Goal: Information Seeking & Learning: Learn about a topic

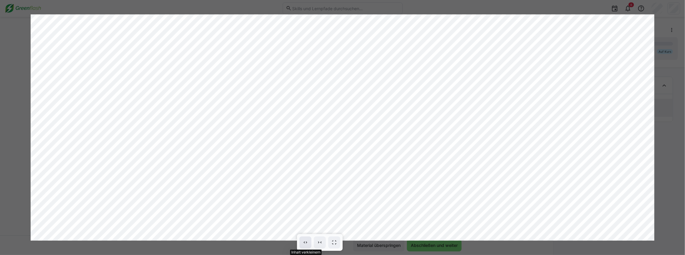
click at [309, 243] on span at bounding box center [305, 243] width 12 height 12
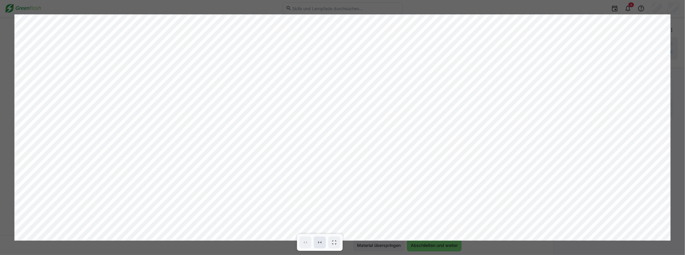
click at [318, 243] on eds-icon at bounding box center [320, 243] width 6 height 6
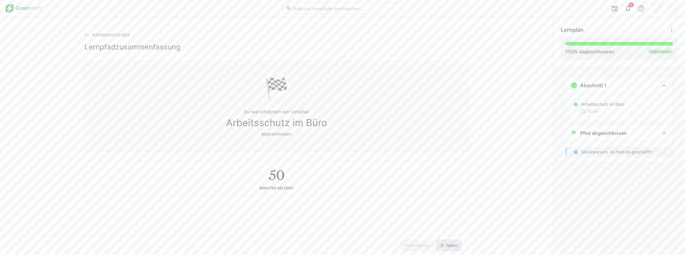
click at [451, 246] on span "🎉 Feiern" at bounding box center [449, 246] width 20 height 6
click at [34, 7] on img at bounding box center [23, 9] width 36 height 10
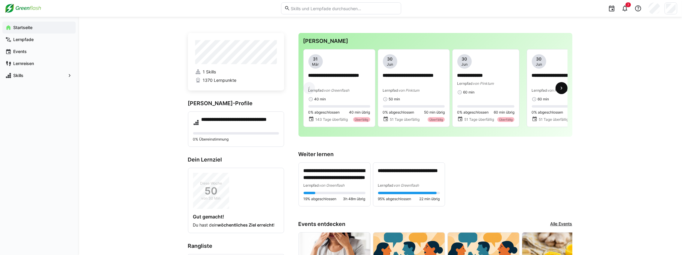
click at [564, 92] on span at bounding box center [561, 88] width 12 height 12
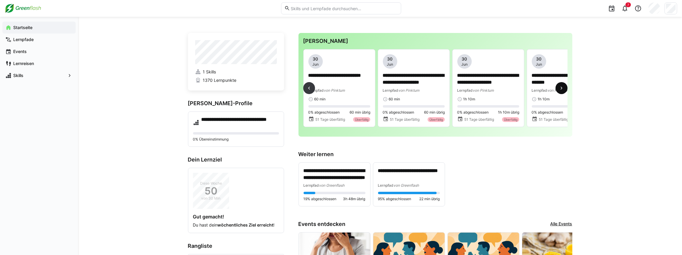
click at [564, 92] on span at bounding box center [561, 88] width 12 height 12
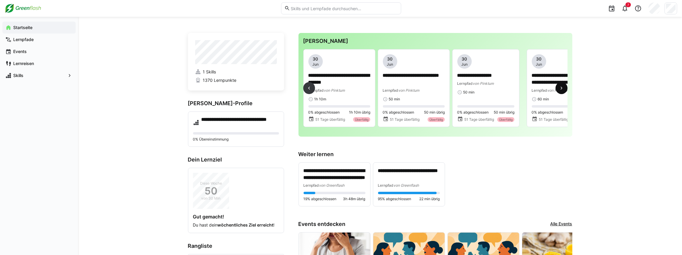
click at [564, 92] on span at bounding box center [561, 88] width 12 height 12
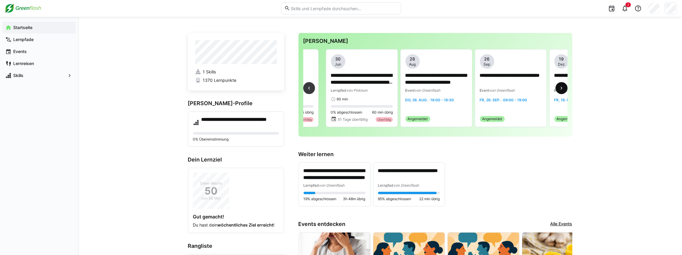
scroll to position [0, 670]
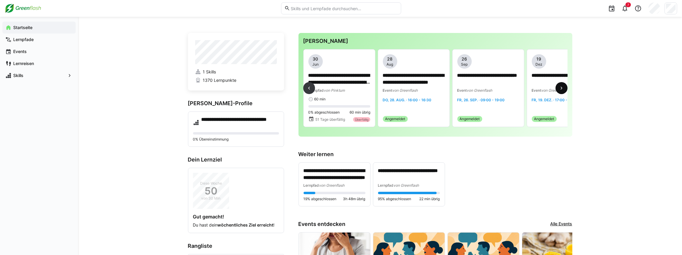
click at [564, 92] on span at bounding box center [561, 88] width 12 height 12
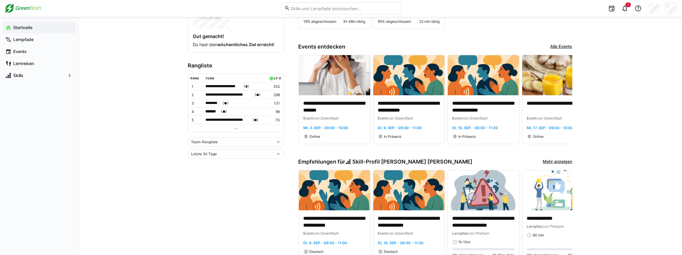
scroll to position [180, 0]
